Goal: Task Accomplishment & Management: Manage account settings

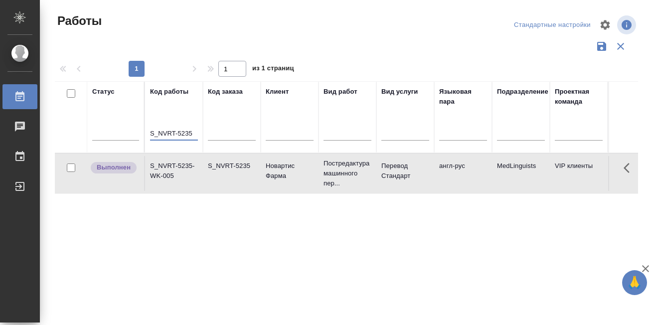
drag, startPoint x: 150, startPoint y: 130, endPoint x: 192, endPoint y: 131, distance: 41.9
click at [192, 131] on input "S_NVRT-5235" at bounding box center [174, 134] width 48 height 12
paste input "GSK-59"
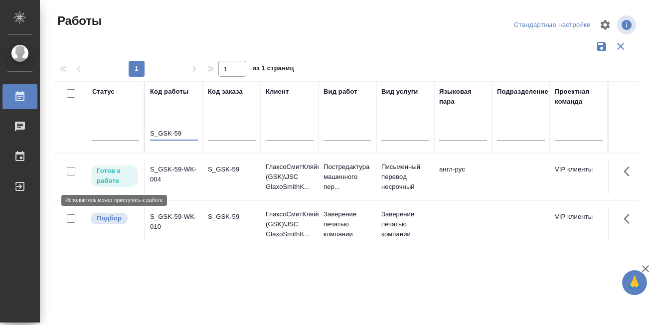
type input "S_GSK-59"
click at [105, 177] on p "Готов к работе" at bounding box center [114, 176] width 35 height 20
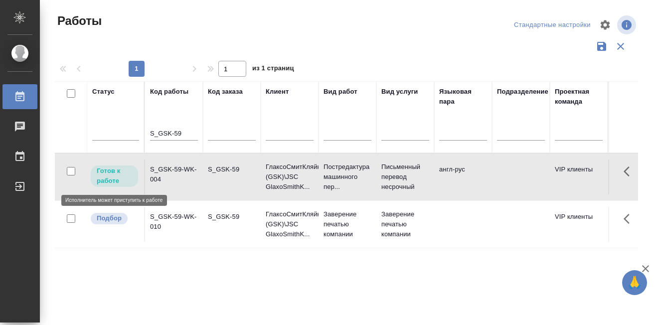
click at [105, 177] on p "Готов к работе" at bounding box center [114, 176] width 35 height 20
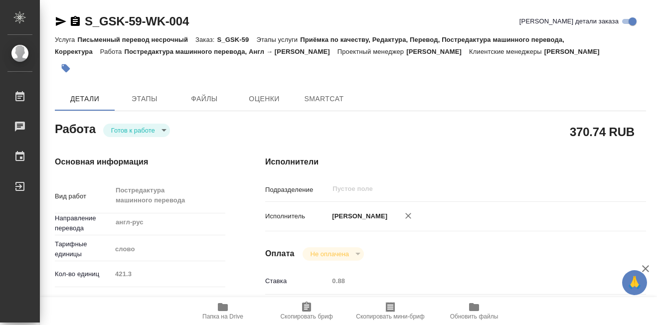
type textarea "x"
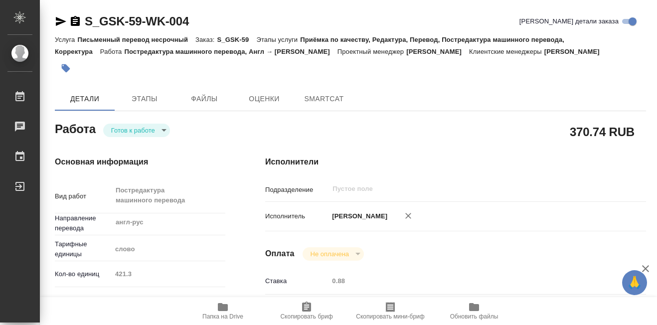
type textarea "x"
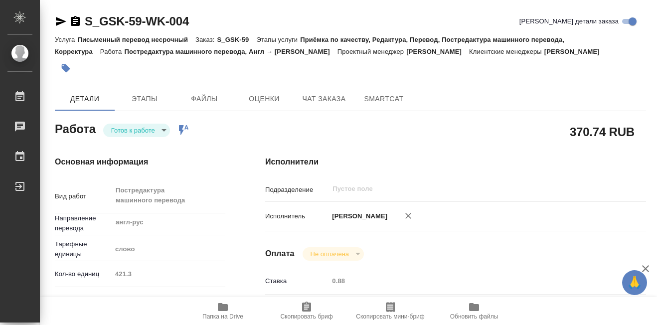
type textarea "x"
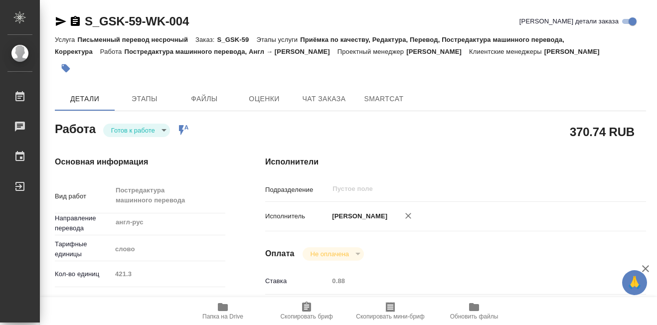
type textarea "x"
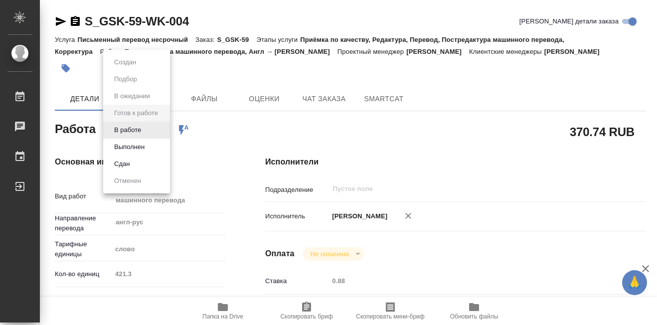
click at [160, 130] on body "🙏 .cls-1 fill:#fff; AWATERA [PERSON_NAME] 0 Чаты График Выйти S_GSK-59-WK-004 К…" at bounding box center [328, 162] width 657 height 325
click at [137, 133] on button "В работе" at bounding box center [127, 130] width 33 height 11
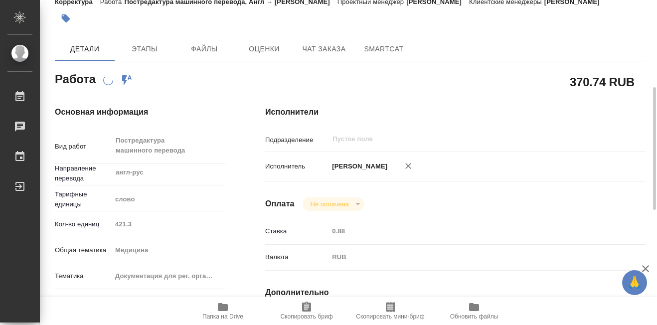
scroll to position [100, 0]
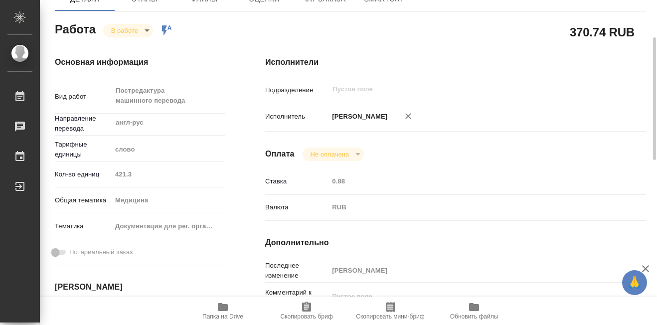
type textarea "x"
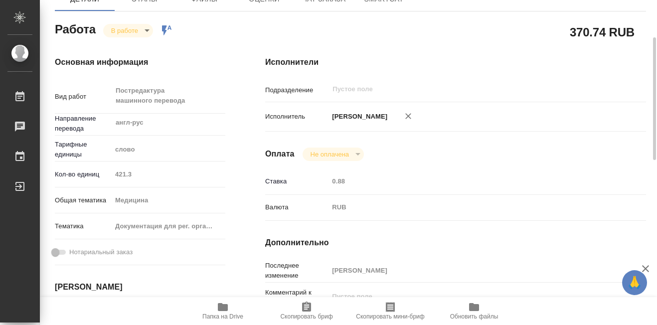
type textarea "x"
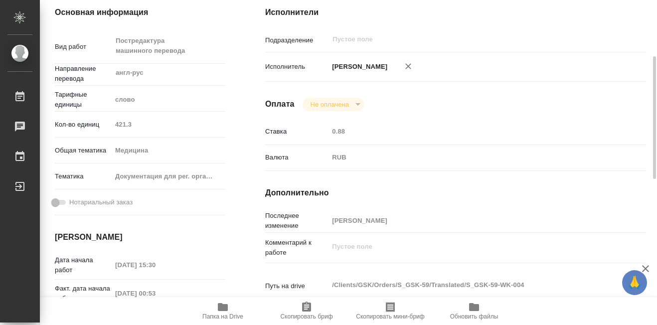
scroll to position [199, 0]
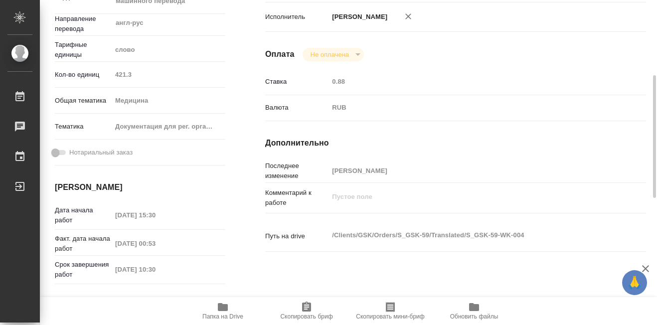
click at [222, 307] on icon "button" at bounding box center [223, 307] width 10 height 8
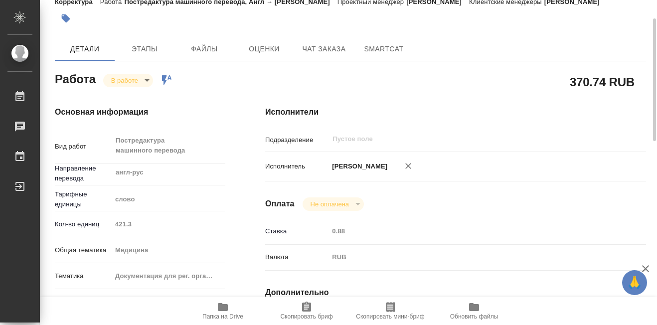
scroll to position [0, 0]
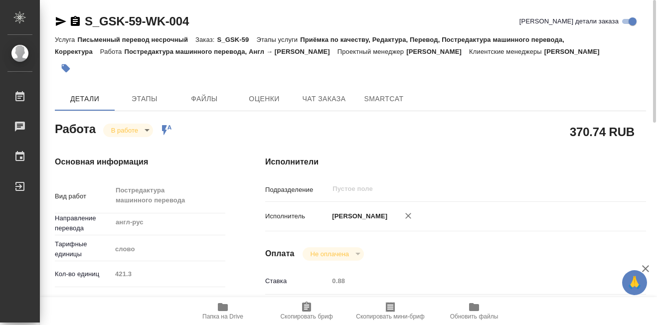
click at [150, 133] on body "🙏 .cls-1 fill:#fff; AWATERA [PERSON_NAME] 0 Чаты График Выйти S_GSK-59-WK-004 К…" at bounding box center [328, 162] width 657 height 325
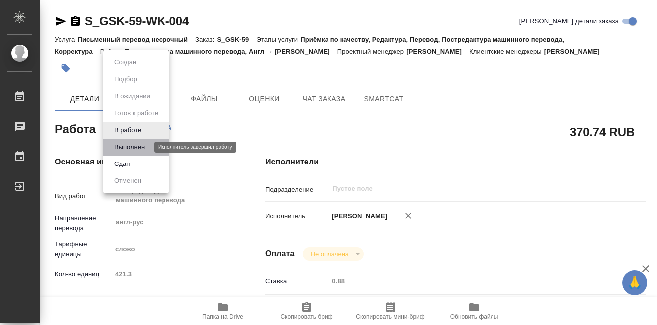
click at [139, 149] on button "Выполнен" at bounding box center [129, 146] width 36 height 11
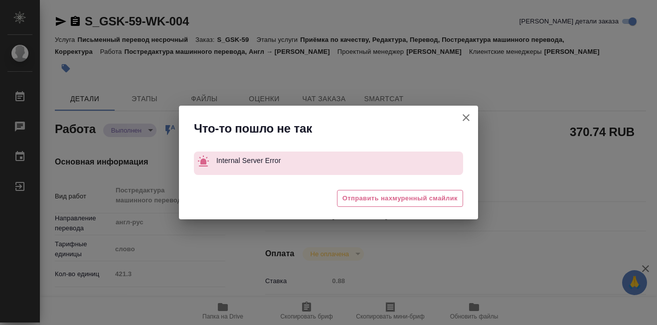
type textarea "x"
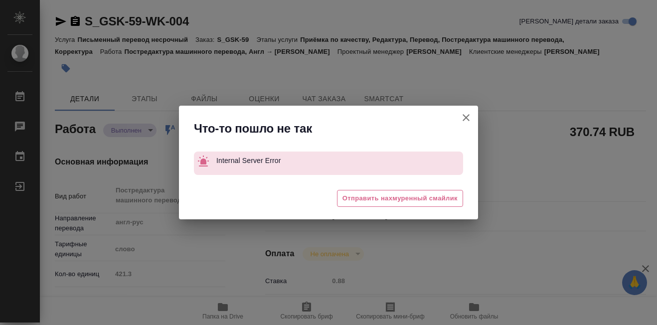
type textarea "x"
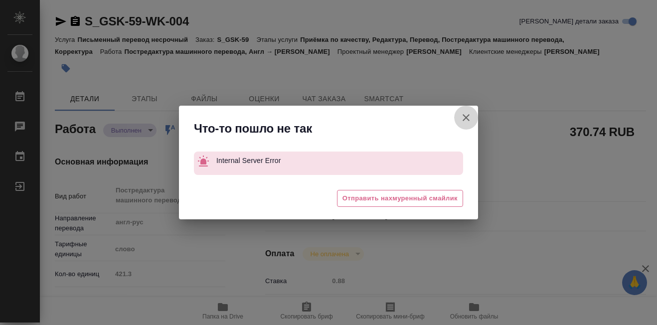
click at [465, 116] on icon "button" at bounding box center [465, 117] width 7 height 7
type textarea "x"
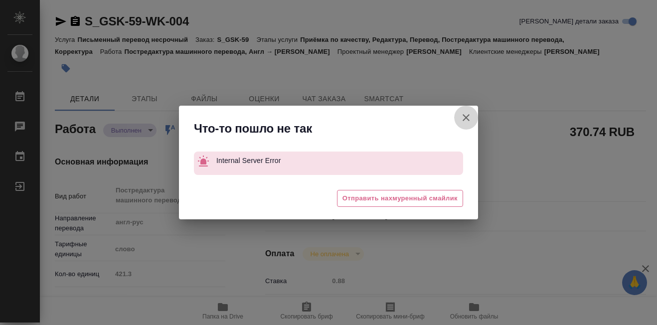
type textarea "x"
